Goal: Find specific page/section: Find specific page/section

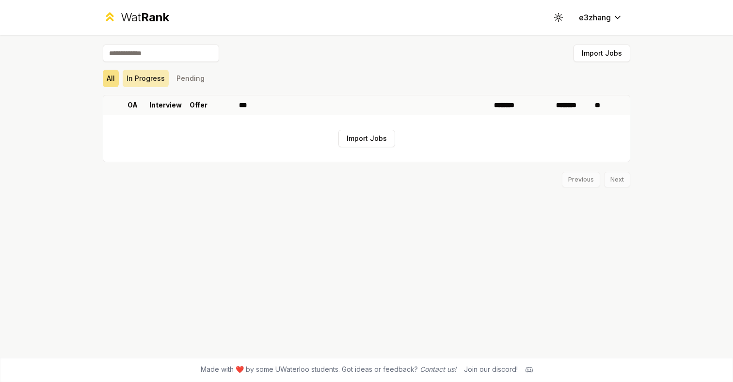
click at [147, 79] on button "In Progress" at bounding box center [146, 78] width 46 height 17
click at [197, 78] on button "Pending" at bounding box center [190, 78] width 36 height 17
click at [109, 75] on button "All" at bounding box center [111, 78] width 16 height 17
click at [129, 9] on div "Wat Rank Toggle theme e3zhang" at bounding box center [366, 17] width 558 height 35
